Goal: Task Accomplishment & Management: Complete application form

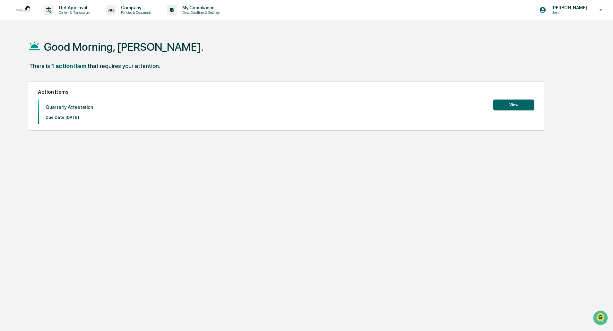
click at [511, 100] on button "View" at bounding box center [513, 105] width 41 height 11
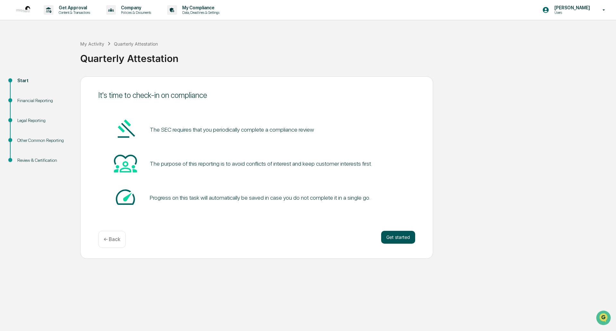
click at [395, 237] on button "Get started" at bounding box center [398, 237] width 34 height 13
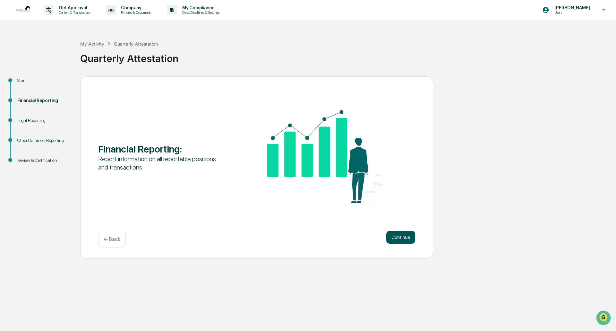
click at [402, 239] on button "Continue" at bounding box center [400, 237] width 29 height 13
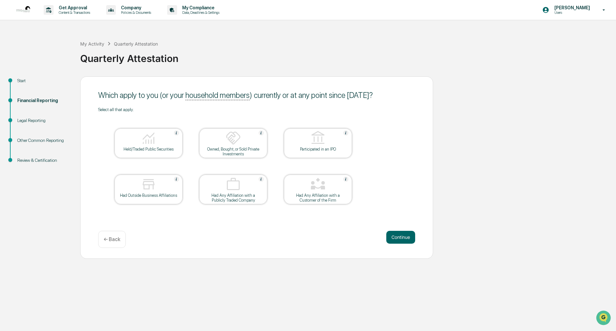
click at [144, 152] on div "Held/Traded Public Securities" at bounding box center [149, 143] width 68 height 30
click at [401, 238] on button "Continue" at bounding box center [400, 237] width 29 height 13
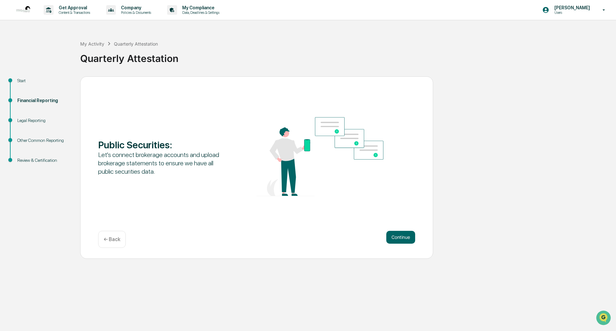
click at [401, 238] on button "Continue" at bounding box center [400, 237] width 29 height 13
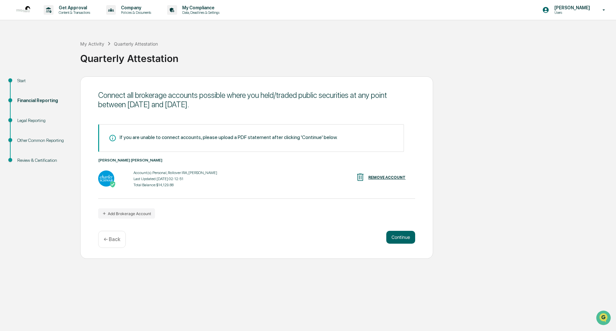
click at [133, 42] on div "Quarterly Attestation" at bounding box center [136, 43] width 44 height 5
click at [134, 43] on div "Quarterly Attestation" at bounding box center [136, 43] width 44 height 5
click at [22, 81] on div "Start" at bounding box center [43, 80] width 53 height 7
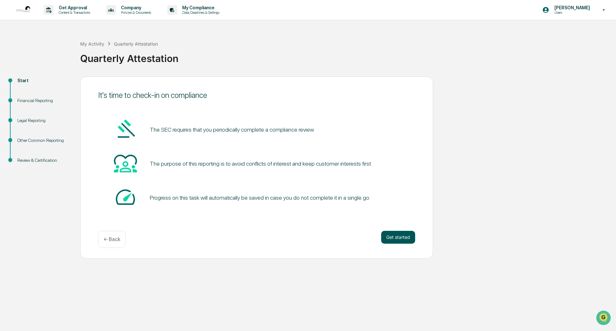
click at [391, 232] on button "Get started" at bounding box center [398, 237] width 34 height 13
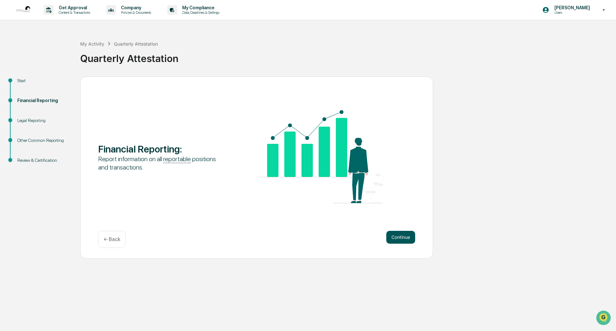
click at [391, 239] on button "Continue" at bounding box center [400, 237] width 29 height 13
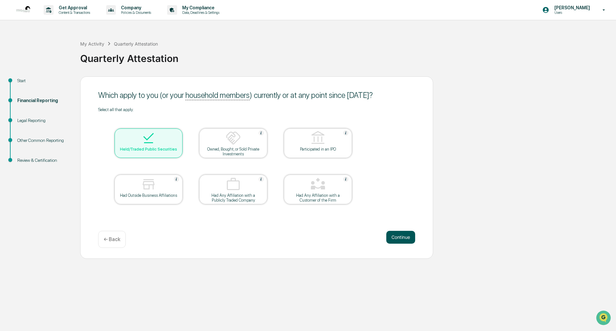
click at [401, 236] on button "Continue" at bounding box center [400, 237] width 29 height 13
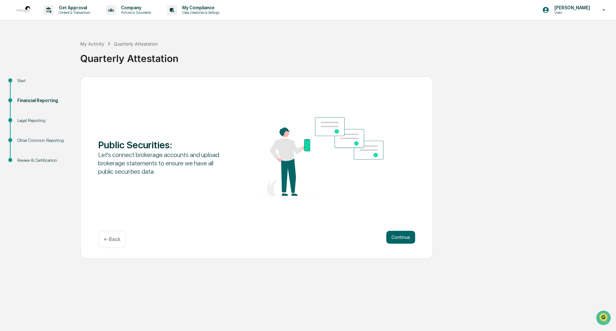
click at [401, 236] on button "Continue" at bounding box center [400, 237] width 29 height 13
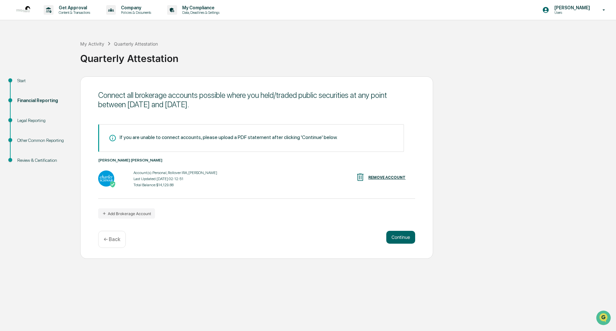
click at [401, 236] on button "Continue" at bounding box center [400, 237] width 29 height 13
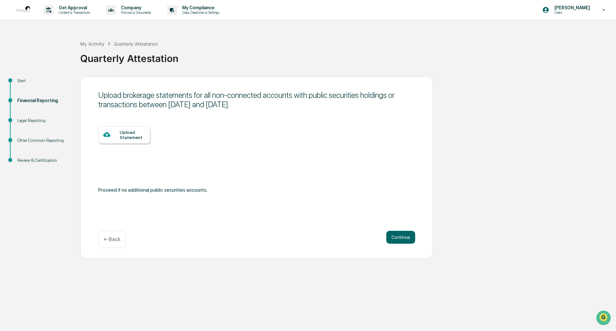
click at [401, 236] on button "Continue" at bounding box center [400, 237] width 29 height 13
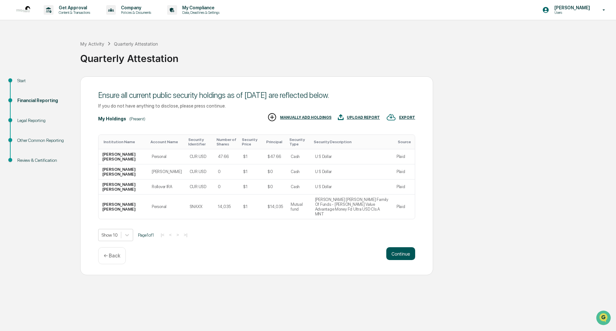
click at [403, 247] on button "Continue" at bounding box center [400, 253] width 29 height 13
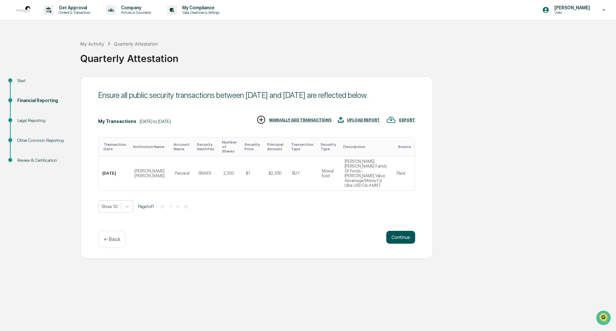
click at [403, 236] on button "Continue" at bounding box center [400, 237] width 29 height 13
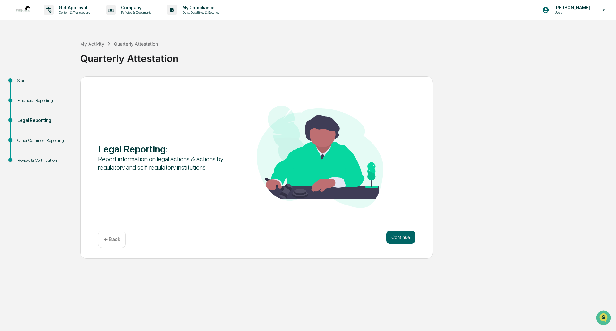
click at [403, 236] on button "Continue" at bounding box center [400, 237] width 29 height 13
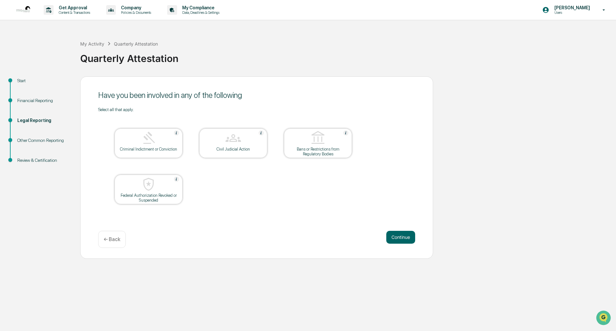
click at [403, 236] on button "Continue" at bounding box center [400, 237] width 29 height 13
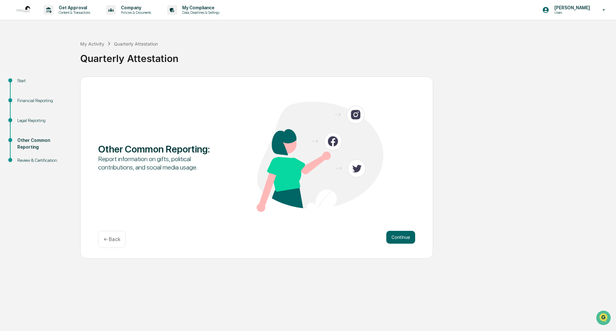
click at [112, 241] on p "← Back" at bounding box center [112, 239] width 17 height 6
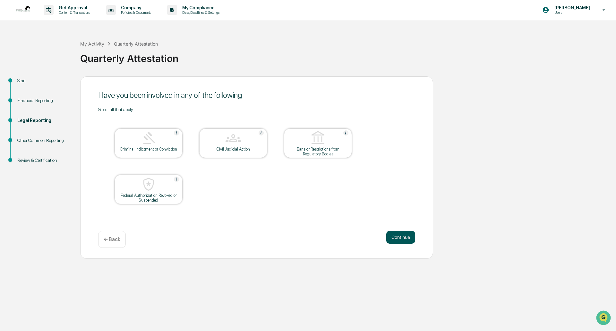
click at [395, 234] on button "Continue" at bounding box center [400, 237] width 29 height 13
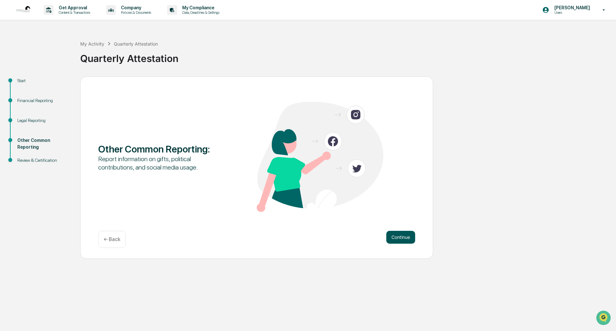
click at [395, 234] on button "Continue" at bounding box center [400, 237] width 29 height 13
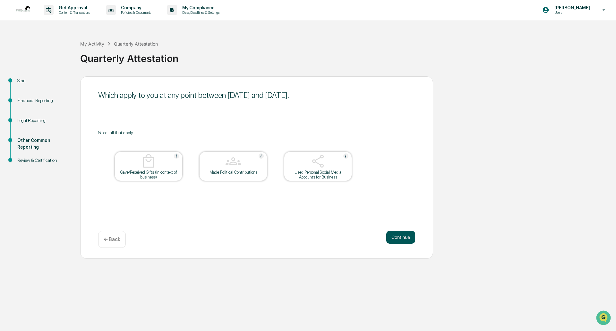
click at [393, 234] on button "Continue" at bounding box center [400, 237] width 29 height 13
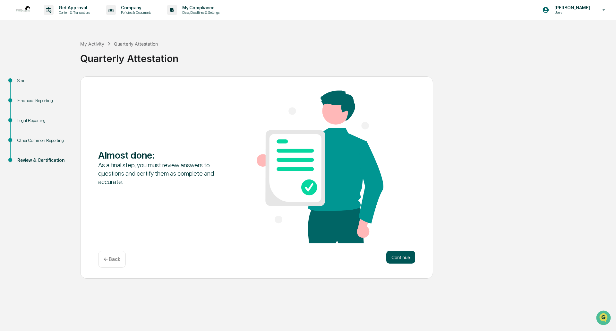
click at [406, 253] on button "Continue" at bounding box center [400, 257] width 29 height 13
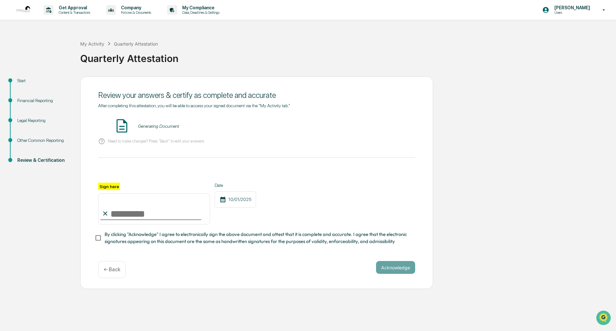
click at [116, 214] on input "Sign here" at bounding box center [154, 209] width 112 height 31
type input "********"
click at [390, 269] on button "Acknowledge" at bounding box center [395, 267] width 39 height 13
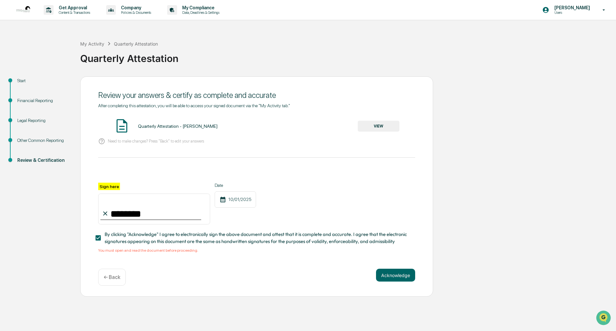
click at [136, 236] on span "By clicking "Acknowledge" I agree to electronically sign the above document and…" at bounding box center [258, 238] width 306 height 14
click at [383, 130] on button "VIEW" at bounding box center [379, 126] width 42 height 11
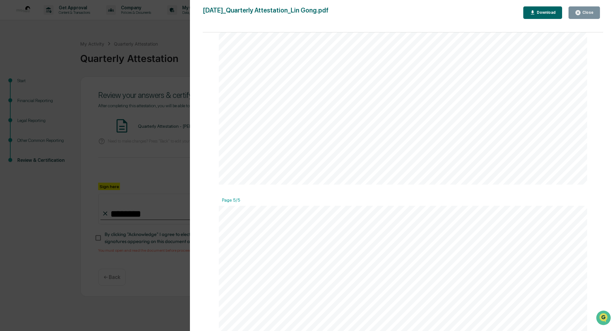
scroll to position [1860, 0]
click at [576, 11] on button "Close" at bounding box center [584, 12] width 31 height 13
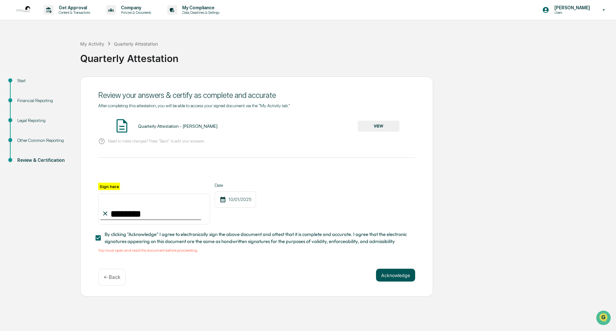
click at [392, 273] on button "Acknowledge" at bounding box center [395, 275] width 39 height 13
